Goal: Contribute content

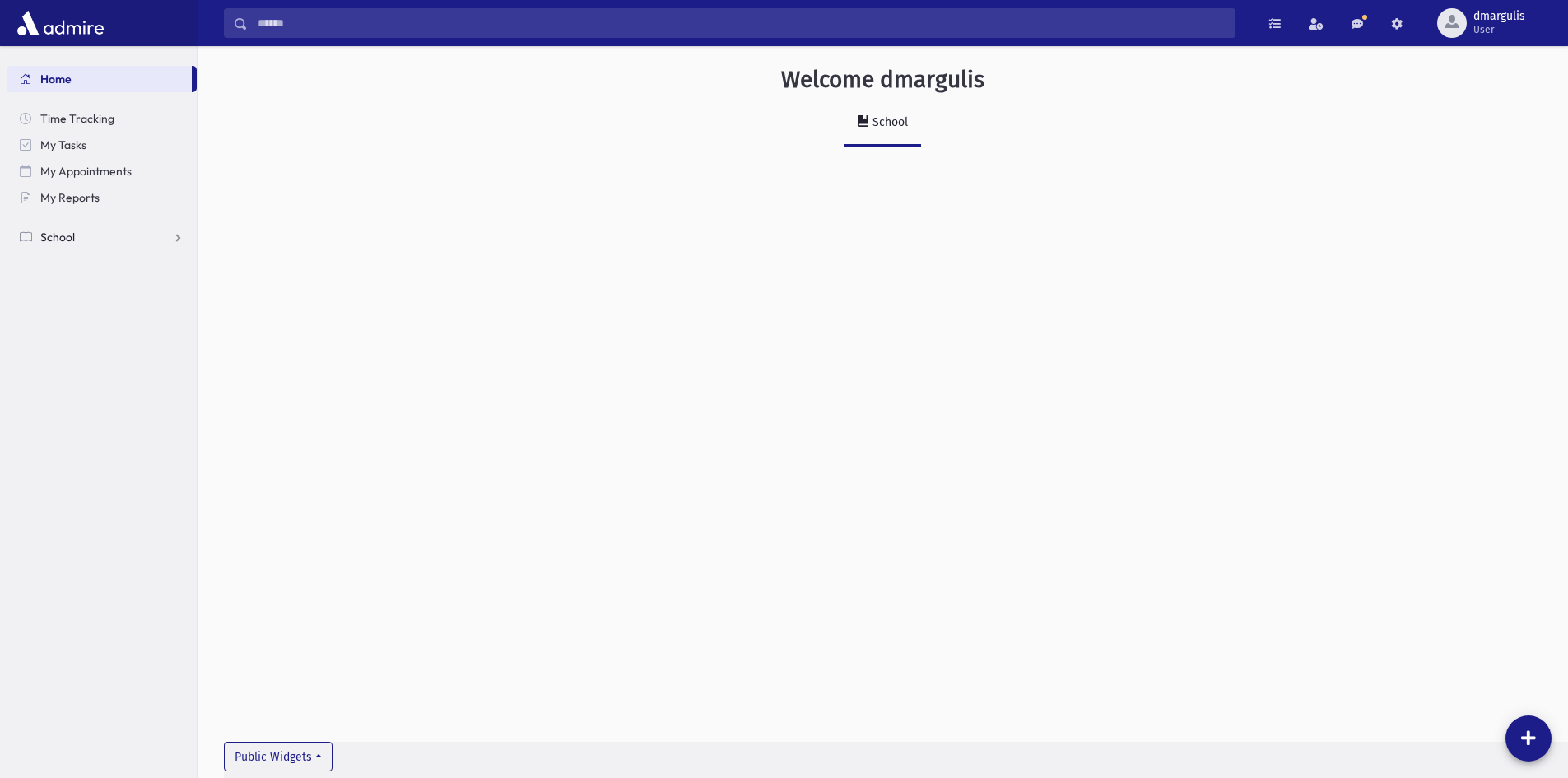
click at [171, 242] on link "School" at bounding box center [102, 237] width 190 height 27
click at [156, 271] on link "Students" at bounding box center [102, 263] width 190 height 27
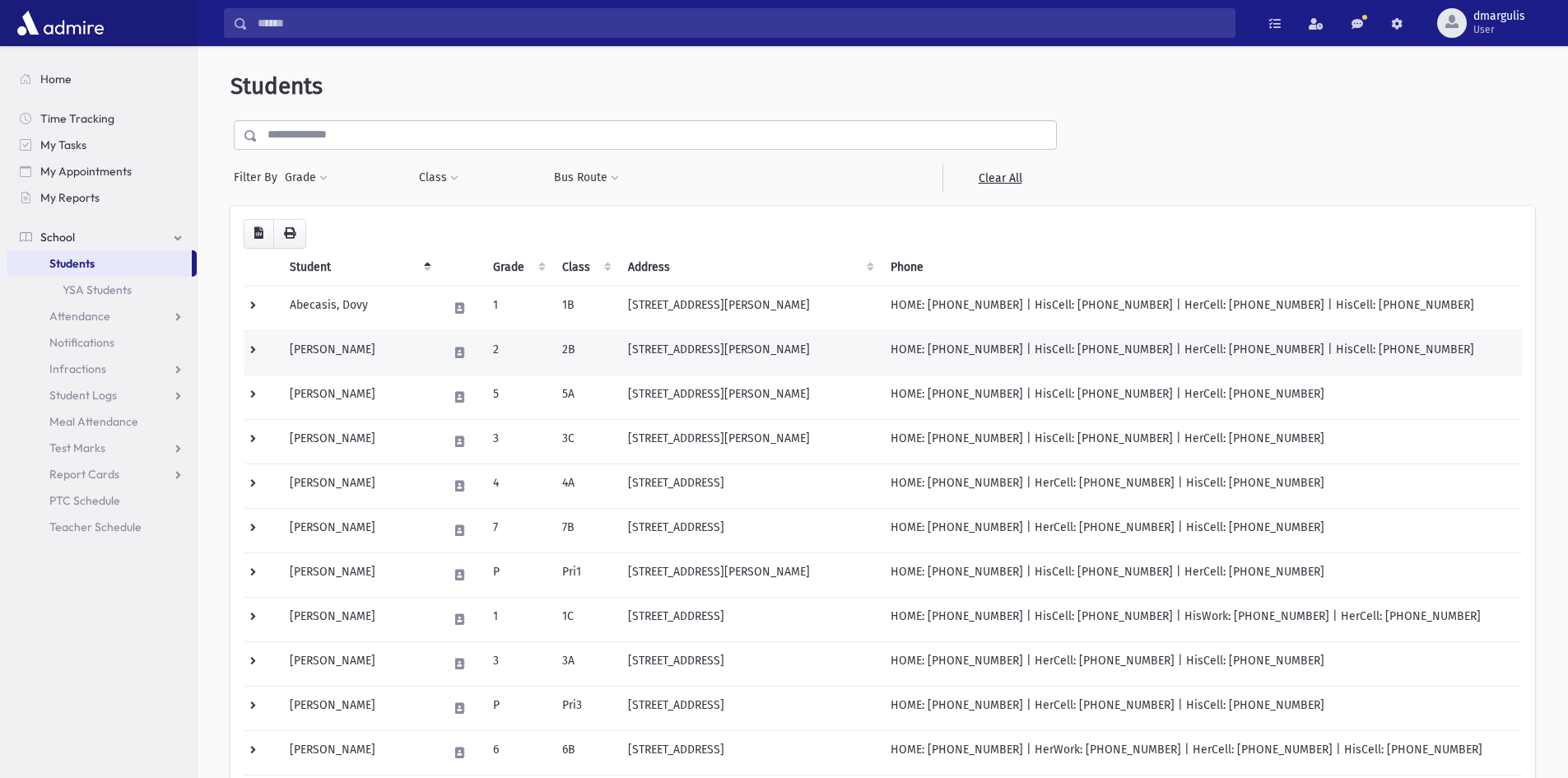
click at [352, 353] on td "Abecasis, Shlomo" at bounding box center [358, 353] width 158 height 44
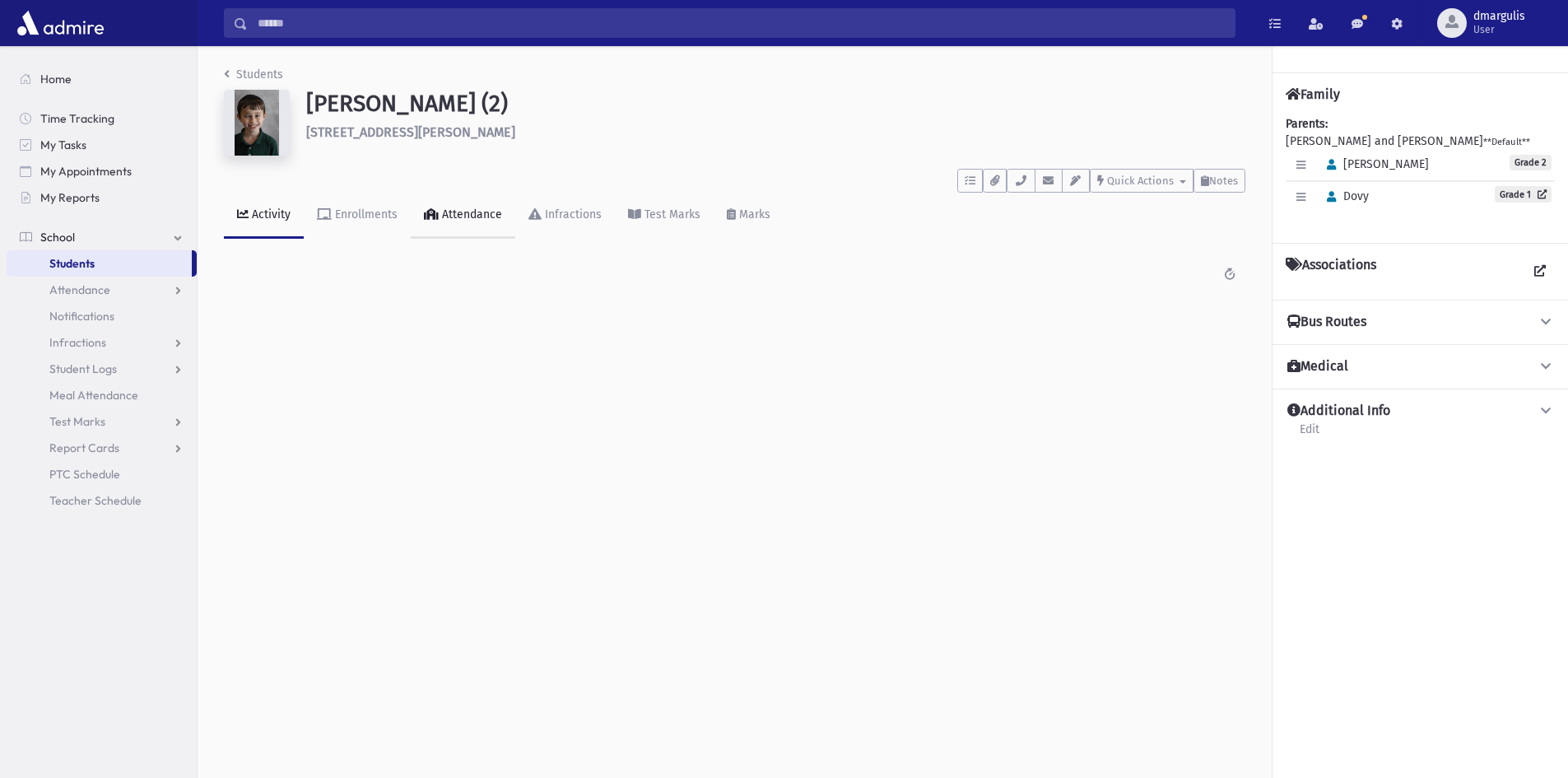
click at [449, 225] on link "Attendance" at bounding box center [462, 216] width 104 height 46
click at [266, 209] on div "Activity" at bounding box center [269, 214] width 42 height 14
click at [1278, 26] on span at bounding box center [1275, 24] width 11 height 11
click at [820, 191] on div "To Do's No open tasks Show List Documents No documents Show List Select an Emai…" at bounding box center [735, 177] width 1022 height 30
click at [125, 368] on link "Student Logs" at bounding box center [102, 368] width 190 height 27
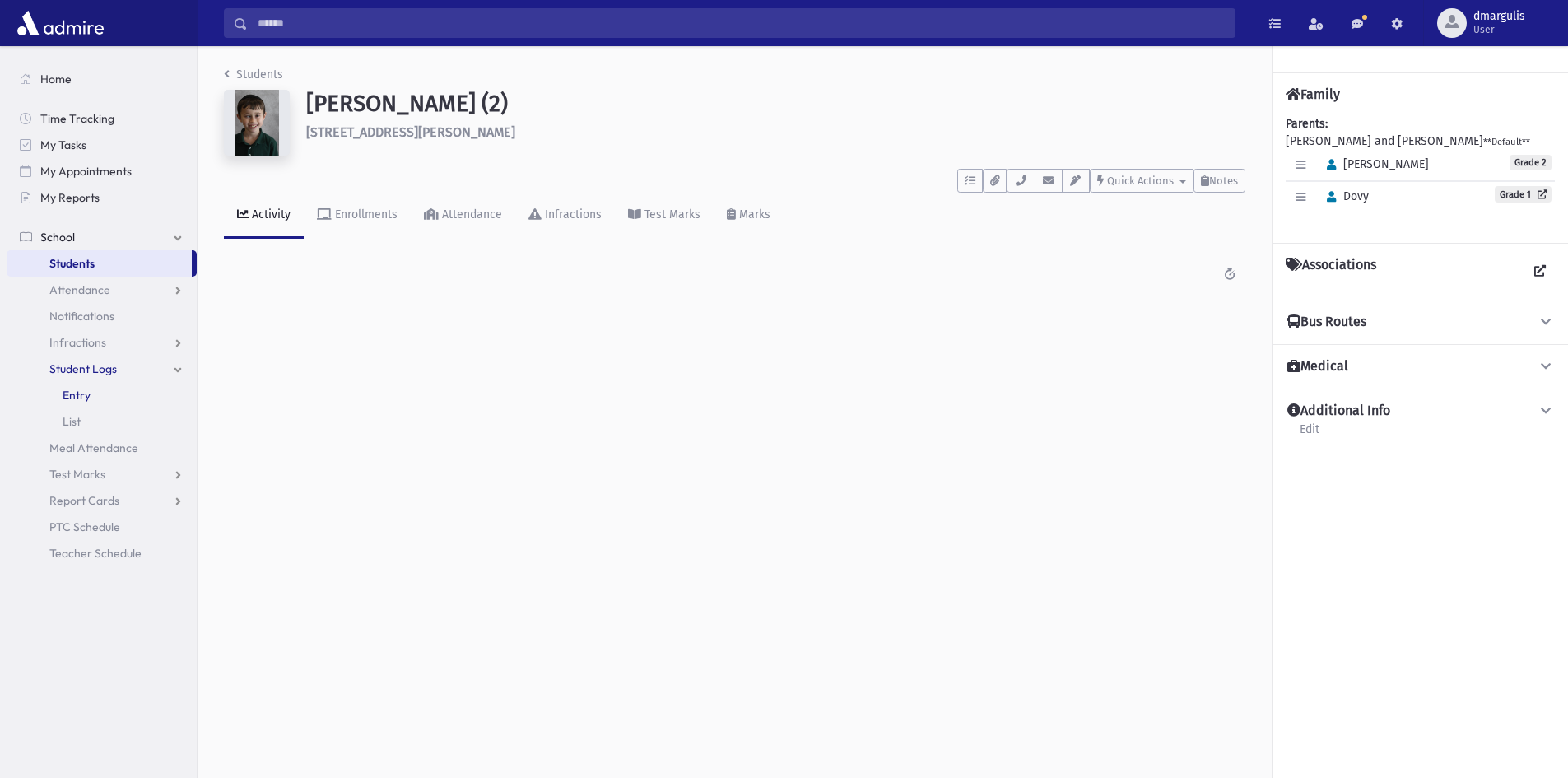
click at [89, 391] on span "Entry" at bounding box center [77, 395] width 28 height 15
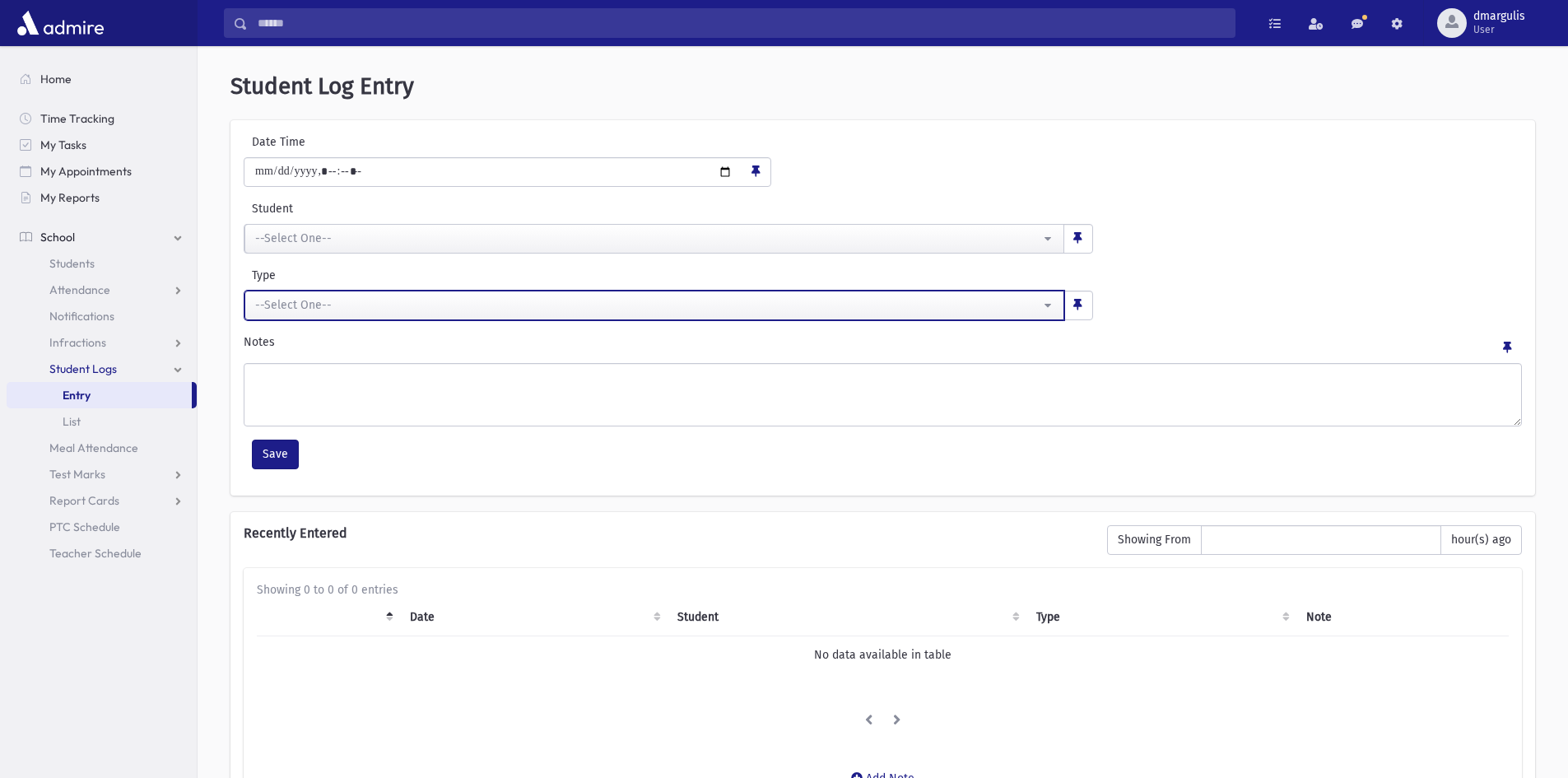
click at [478, 294] on button "--Select One--" at bounding box center [654, 305] width 820 height 30
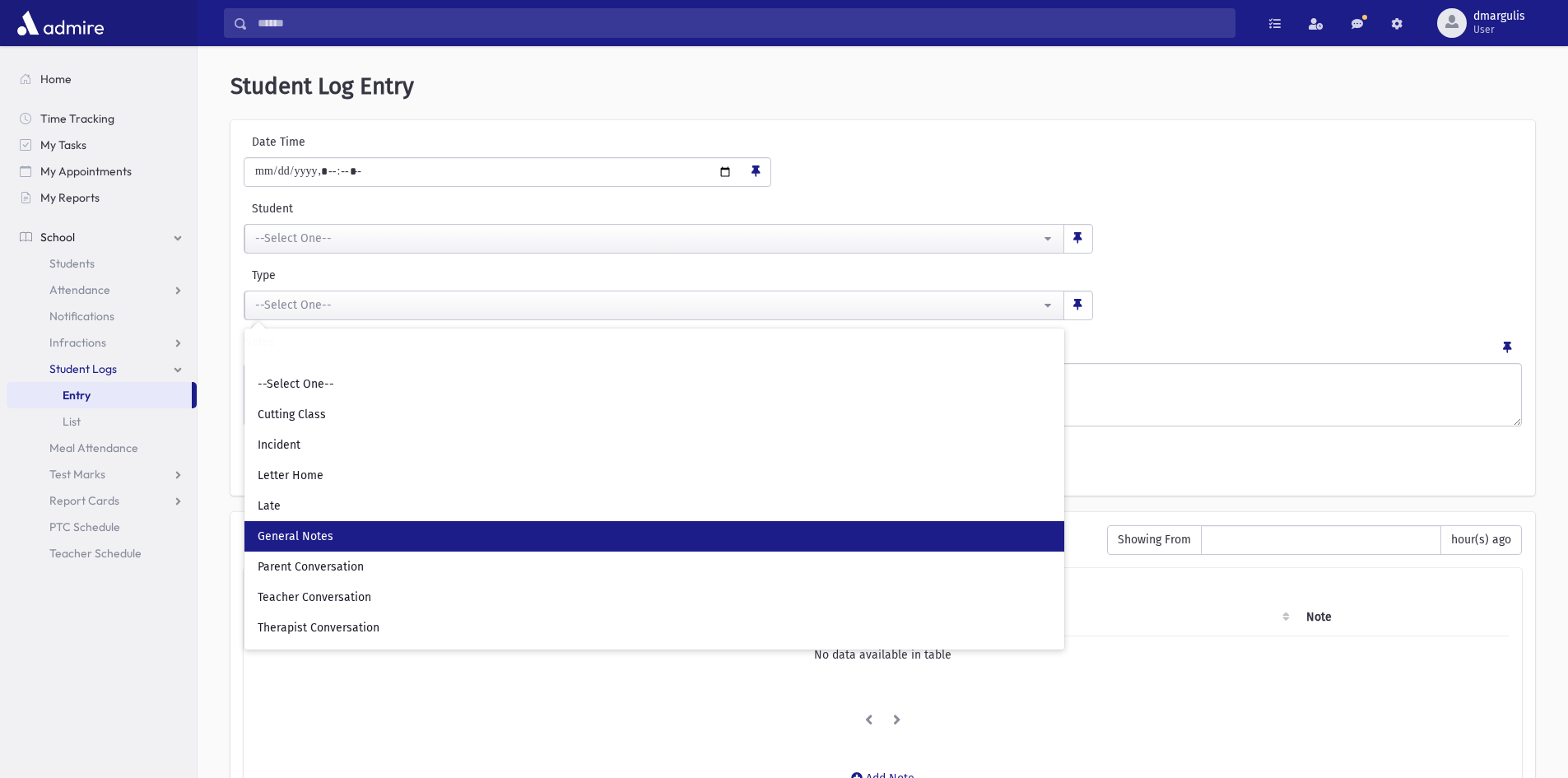
click at [347, 535] on link "General Notes" at bounding box center [654, 536] width 820 height 30
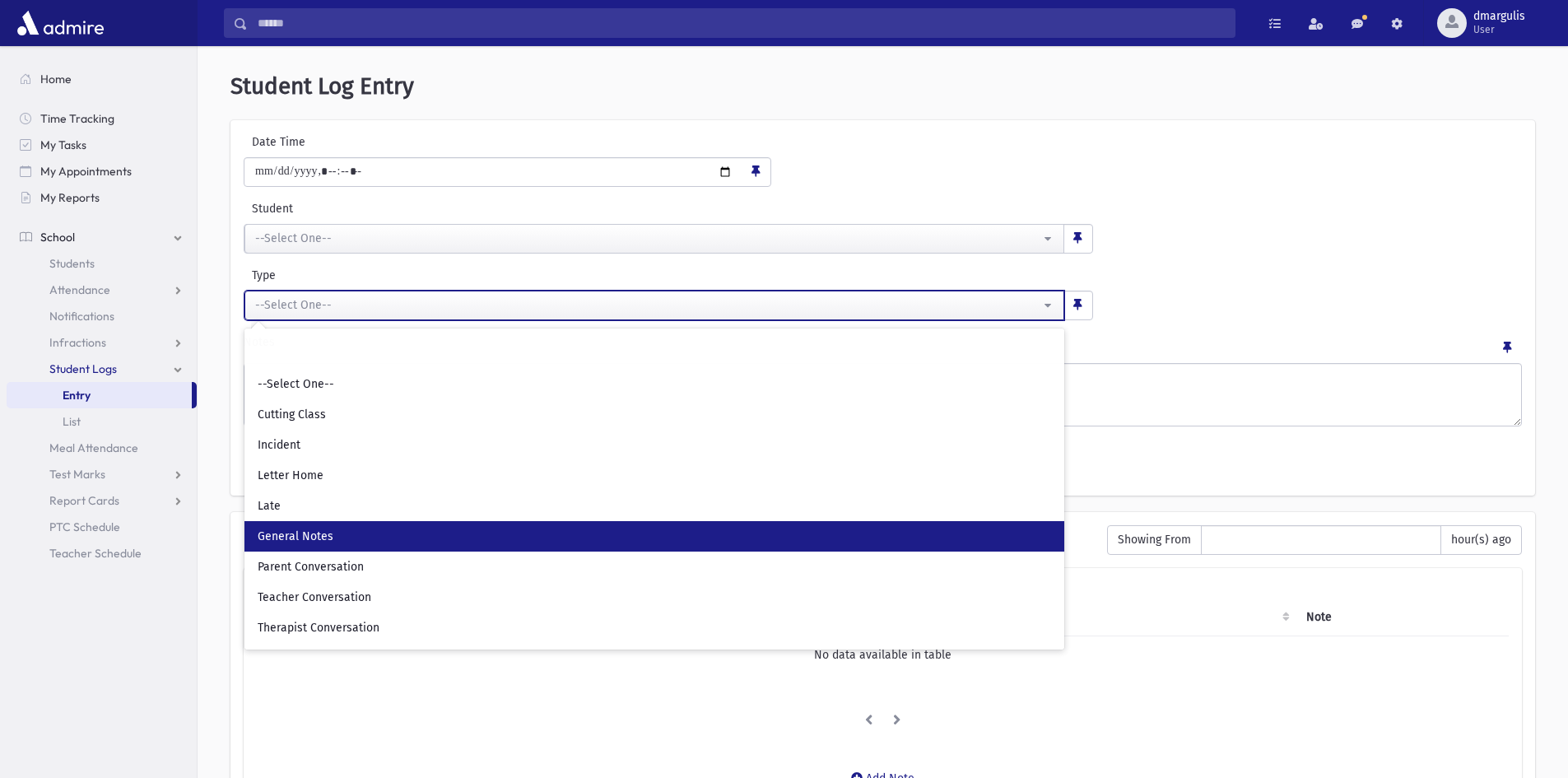
select select "*"
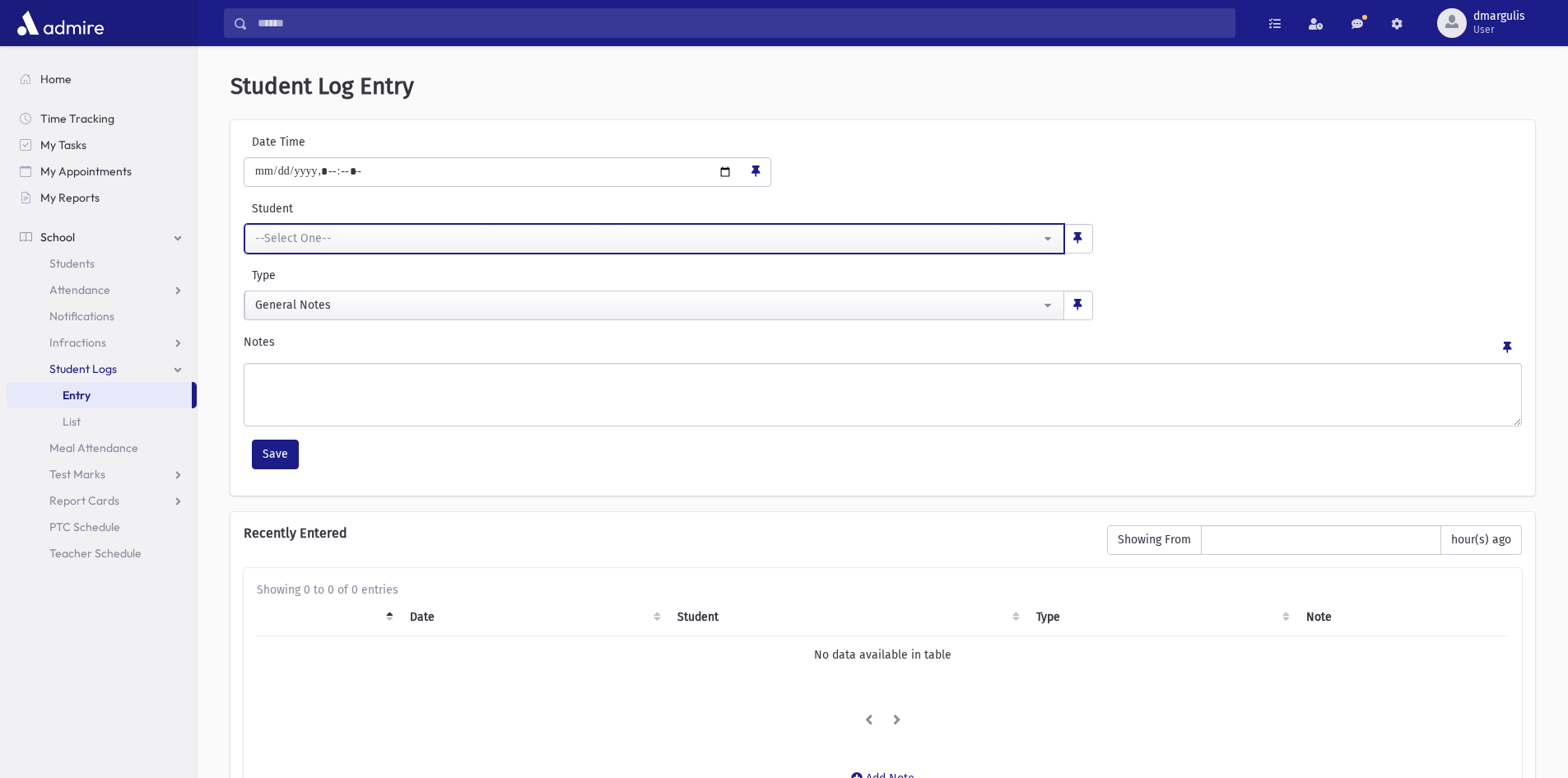
click at [372, 234] on div "--Select One--" at bounding box center [648, 238] width 785 height 18
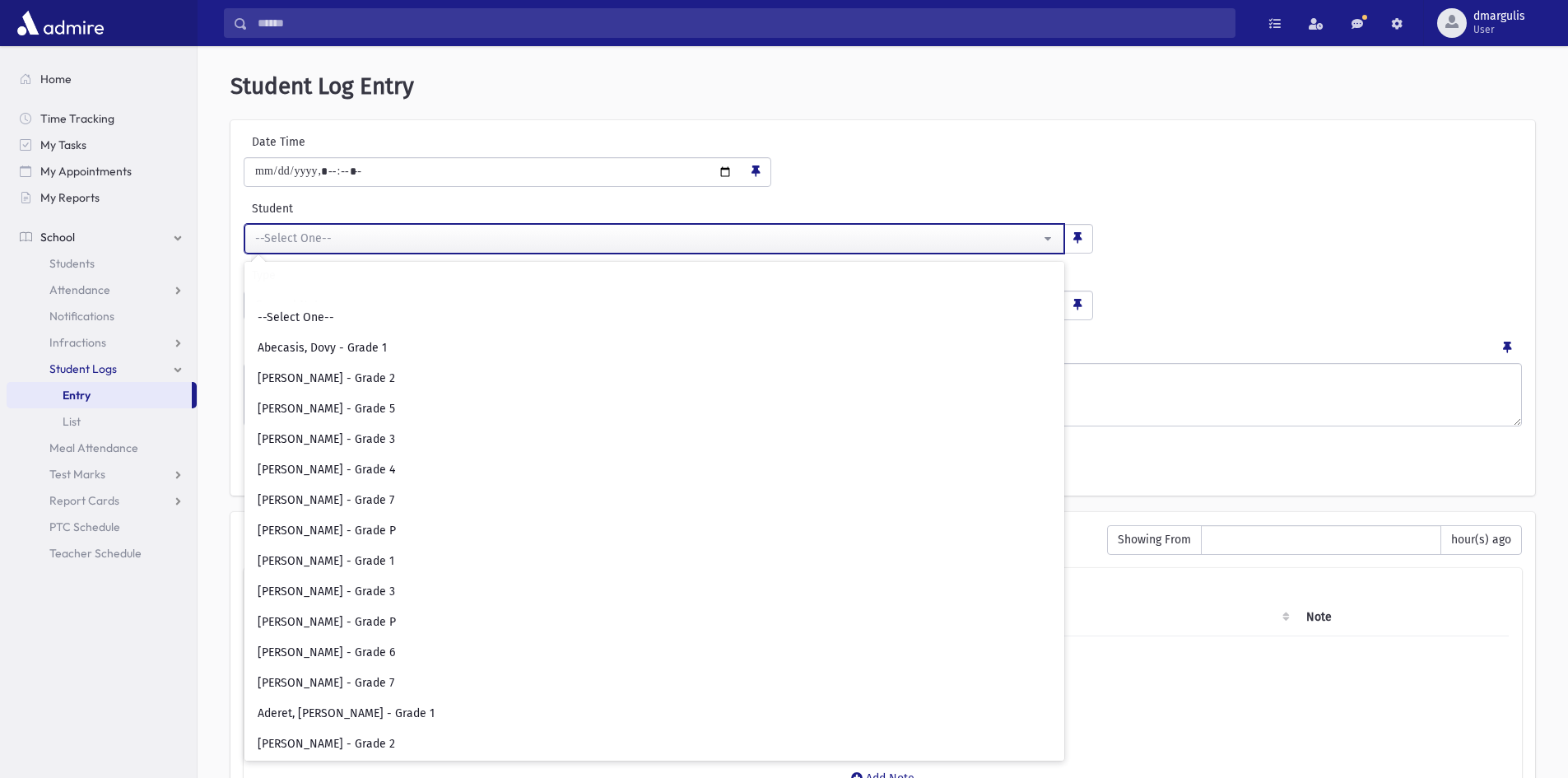
click at [409, 252] on button "--Select One--" at bounding box center [654, 239] width 820 height 30
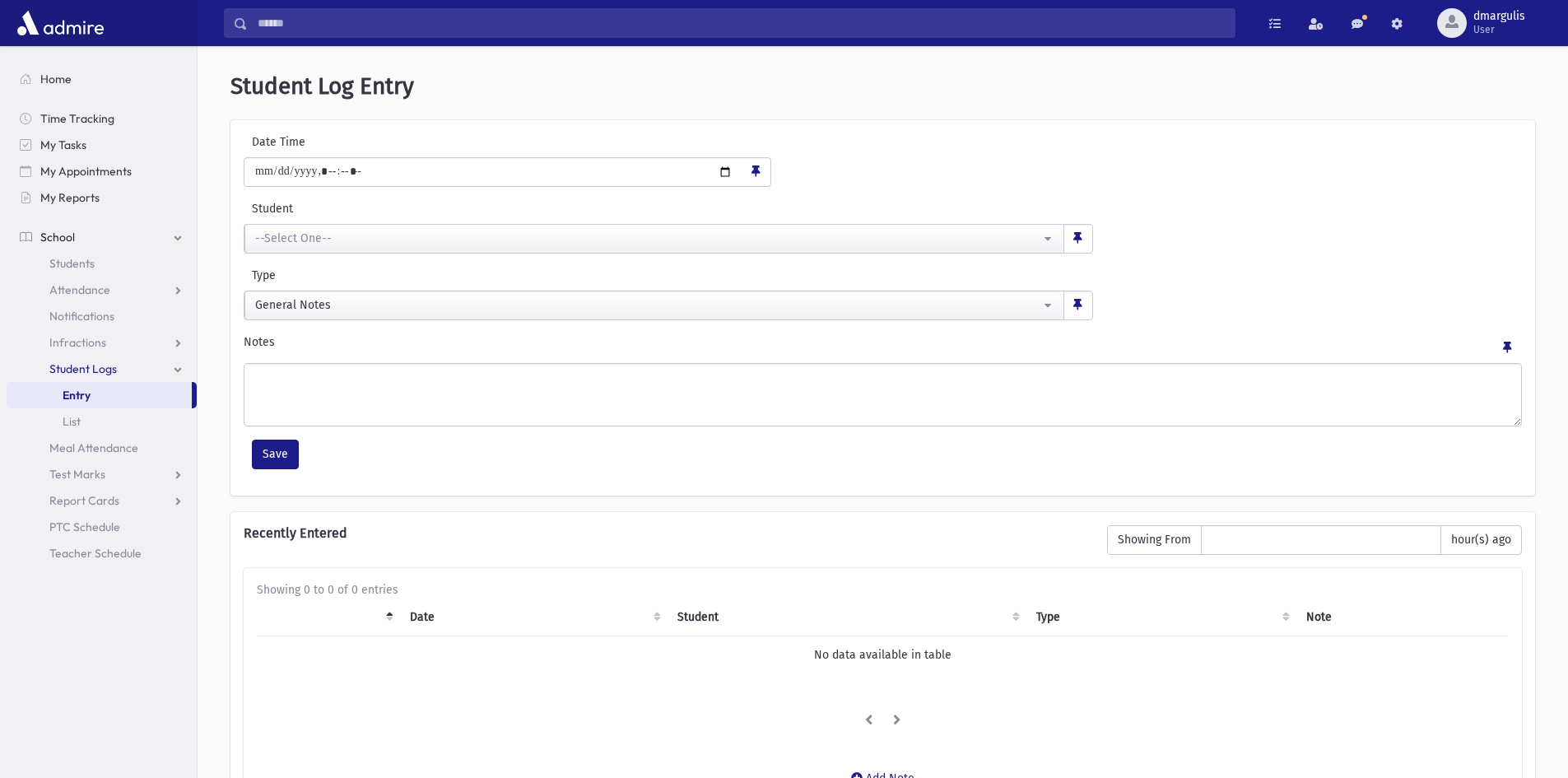
click at [375, 201] on label "Student" at bounding box center [527, 209] width 567 height 18
click at [654, 223] on select "**********" at bounding box center [654, 238] width 1 height 30
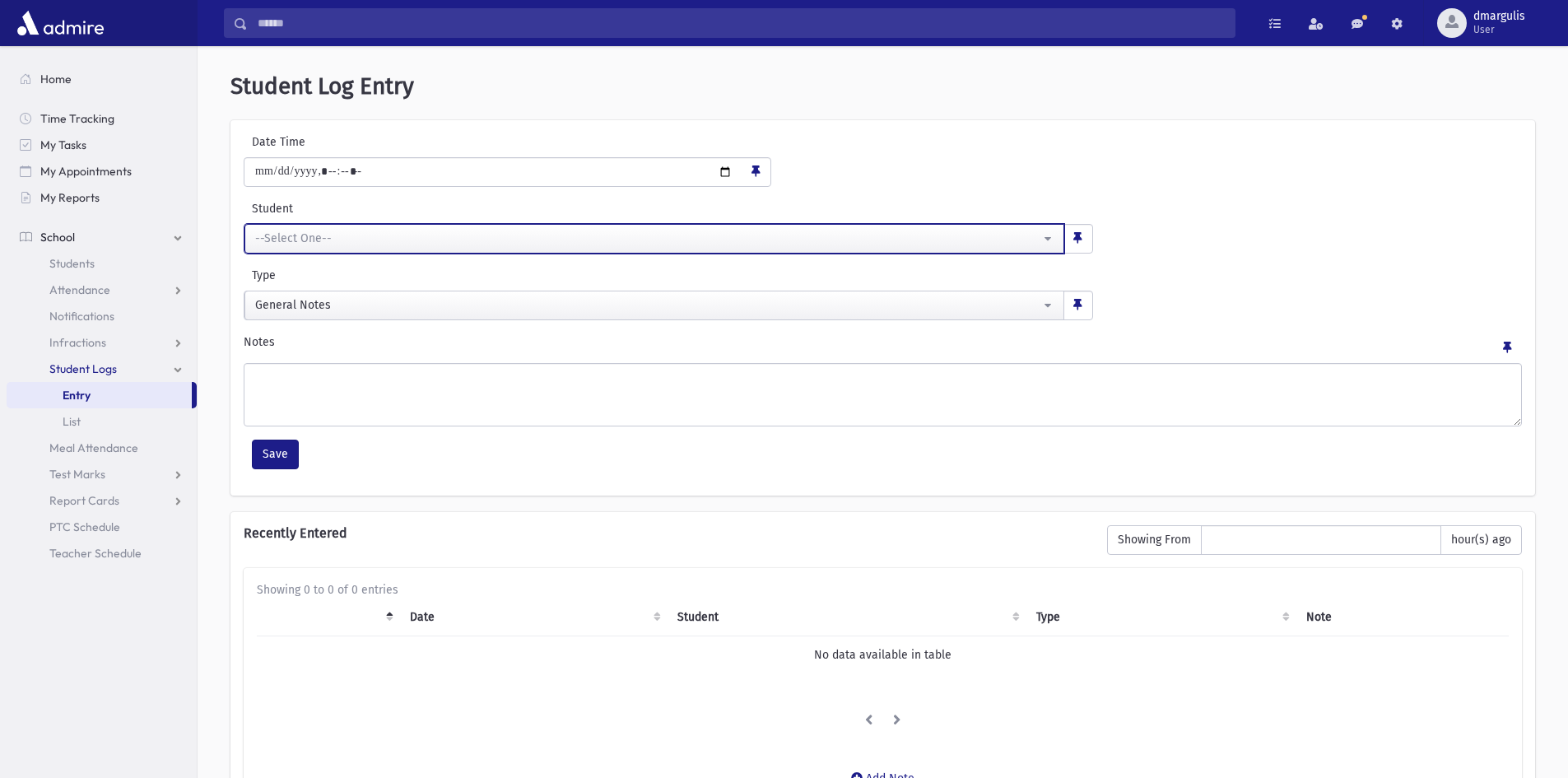
click at [309, 227] on button "--Select One--" at bounding box center [654, 239] width 820 height 30
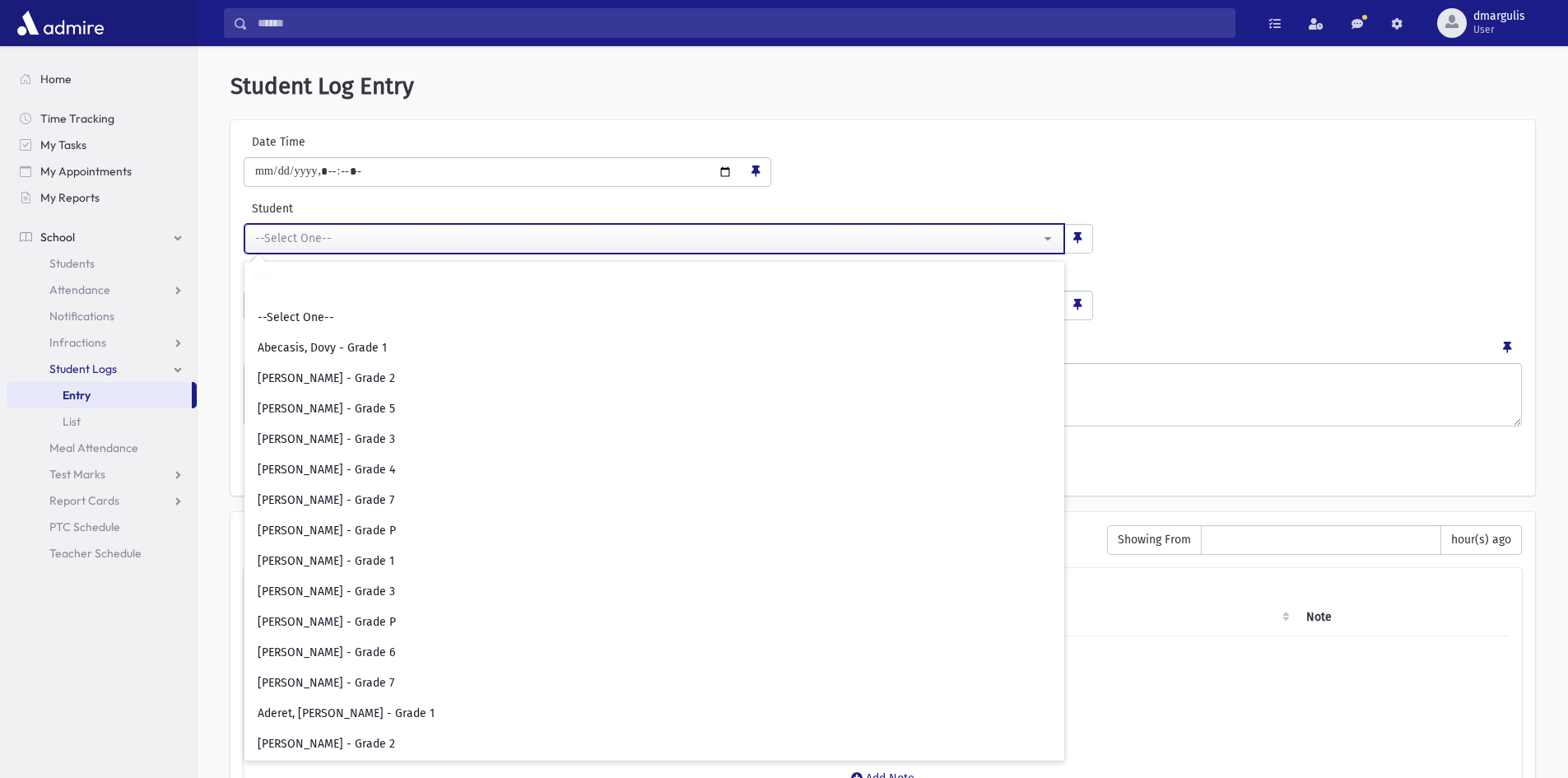
click at [309, 229] on button "--Select One--" at bounding box center [654, 239] width 820 height 30
